Goal: Navigation & Orientation: Find specific page/section

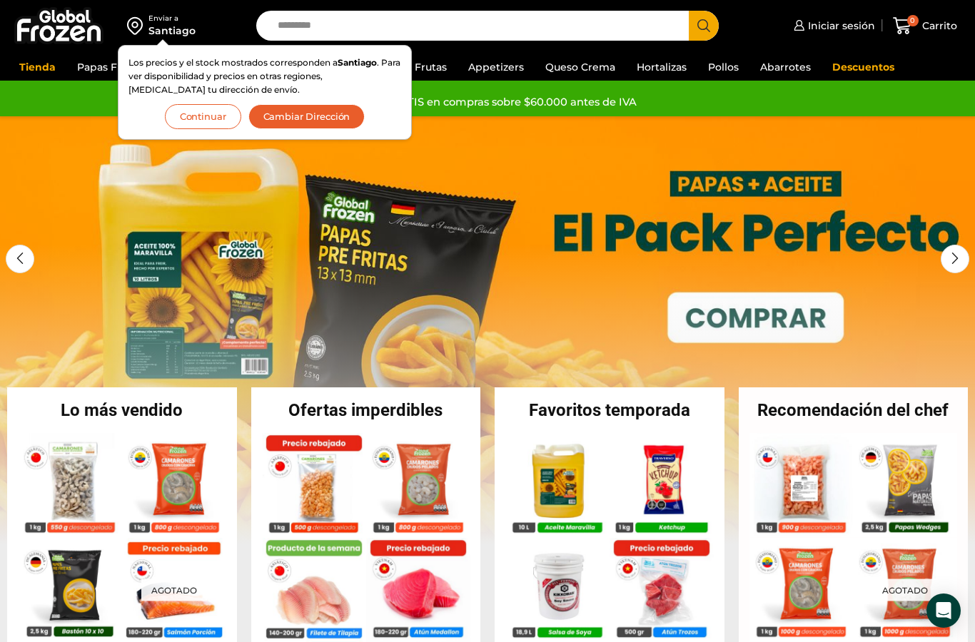
click at [200, 128] on button "Continuar" at bounding box center [203, 116] width 76 height 25
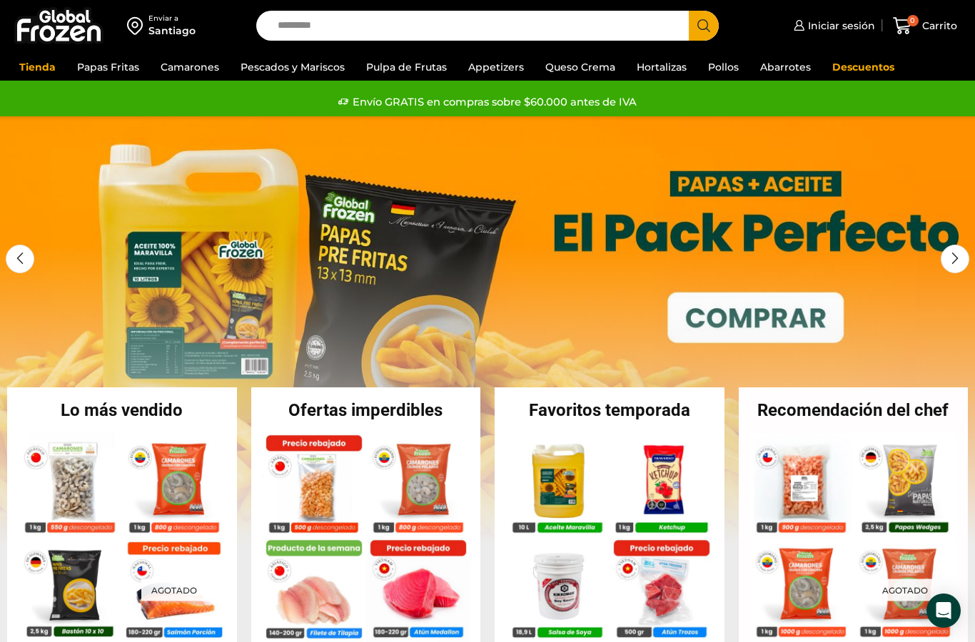
click at [505, 71] on link "Appetizers" at bounding box center [496, 67] width 70 height 27
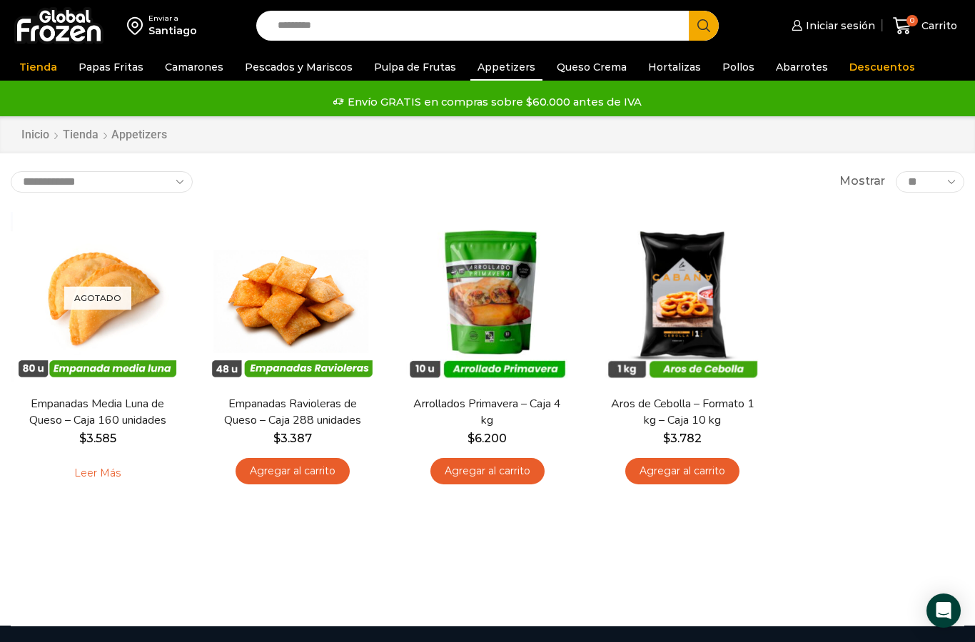
click at [580, 67] on link "Queso Crema" at bounding box center [592, 67] width 84 height 27
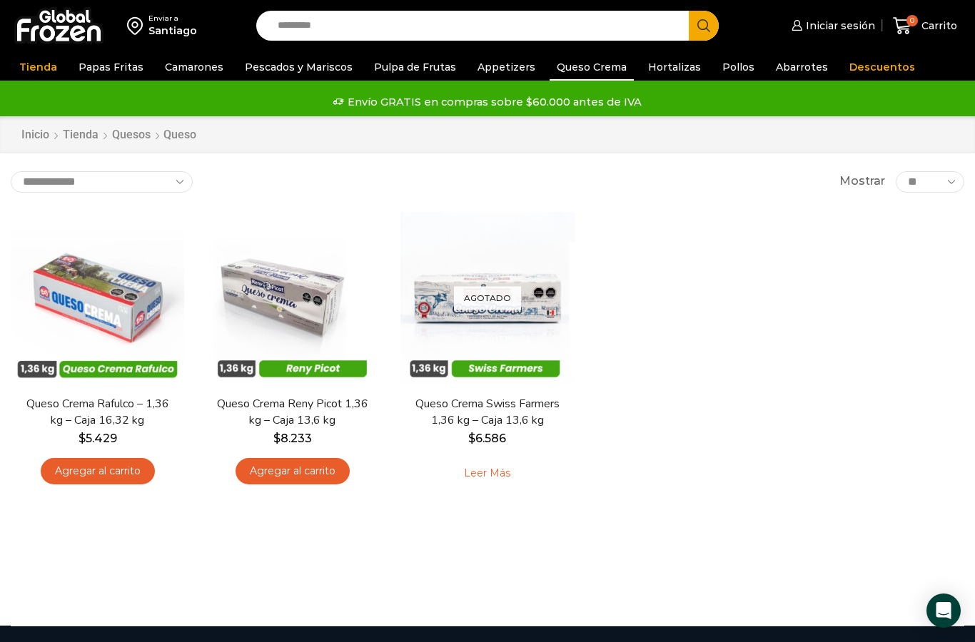
click at [668, 76] on link "Hortalizas" at bounding box center [674, 67] width 67 height 27
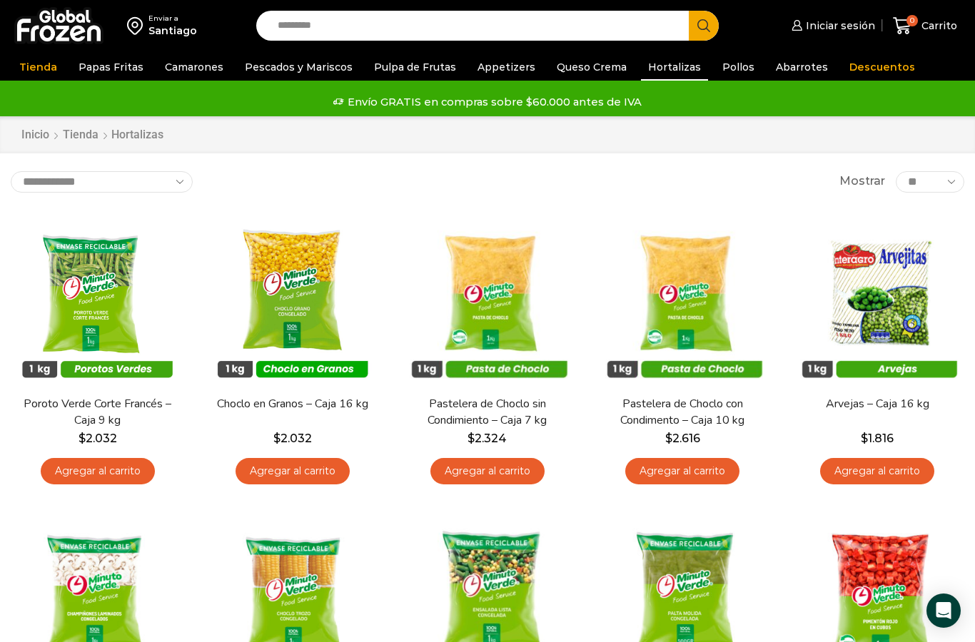
click at [864, 65] on link "Descuentos" at bounding box center [882, 67] width 80 height 27
